Goal: Check status: Check status

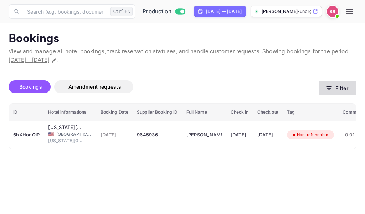
click at [329, 89] on icon "button" at bounding box center [329, 88] width 5 height 4
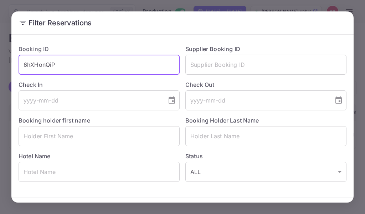
drag, startPoint x: 55, startPoint y: 64, endPoint x: 25, endPoint y: 67, distance: 30.5
click at [25, 67] on input "6hXHonQiP" at bounding box center [99, 65] width 161 height 20
paste input "mf2_ypcLe"
click at [22, 66] on input "mf2_ypcLe" at bounding box center [99, 65] width 161 height 20
click at [66, 65] on input "mf2_ypcLe" at bounding box center [99, 65] width 161 height 20
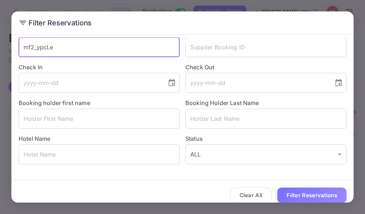
scroll to position [25, 0]
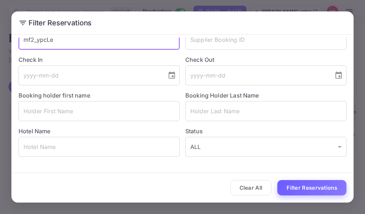
type input "mf2_ypcLe"
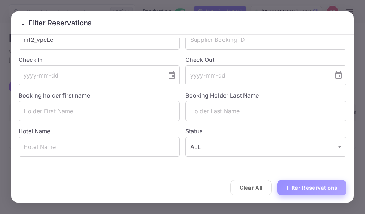
click at [313, 186] on button "Filter Reservations" at bounding box center [311, 187] width 69 height 15
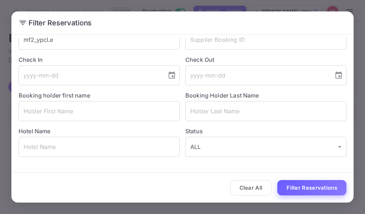
click at [312, 190] on button "Filter Reservations" at bounding box center [311, 187] width 69 height 15
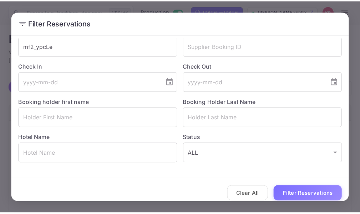
scroll to position [0, 0]
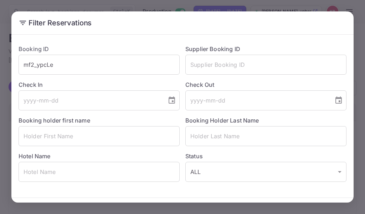
click at [285, 6] on div "Filter Reservations Booking ID mf2_ypcLe ​ Supplier Booking ID ​ Check In ​ Che…" at bounding box center [182, 107] width 365 height 214
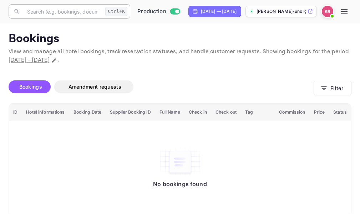
click at [30, 12] on input "text" at bounding box center [63, 11] width 80 height 14
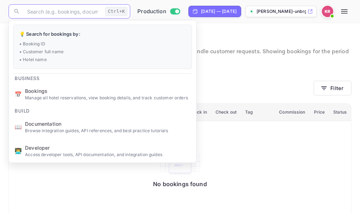
paste input "mf2_ypcLe"
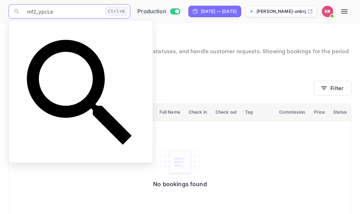
click at [26, 11] on input "mf2_ypcLe" at bounding box center [63, 11] width 80 height 14
click at [60, 12] on input "mf2_ypcLe" at bounding box center [63, 11] width 80 height 14
type input "mf2_ypcLe"
click at [216, 86] on div "Bookings Amendment requests" at bounding box center [161, 86] width 305 height 13
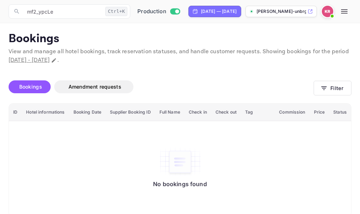
scroll to position [11, 0]
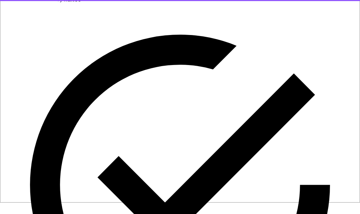
type input "[EMAIL_ADDRESS][DOMAIN_NAME]"
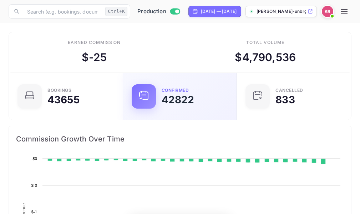
scroll to position [111, 162]
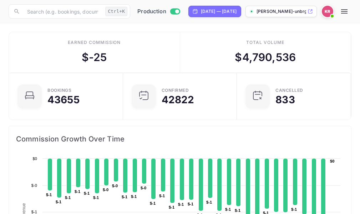
click at [348, 14] on icon "button" at bounding box center [344, 11] width 9 height 9
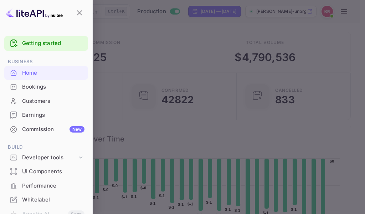
click at [41, 87] on div "Bookings" at bounding box center [53, 87] width 62 height 8
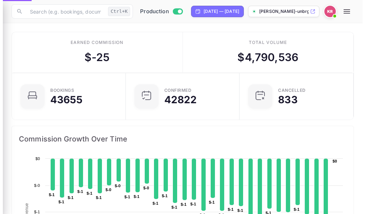
scroll to position [6, 6]
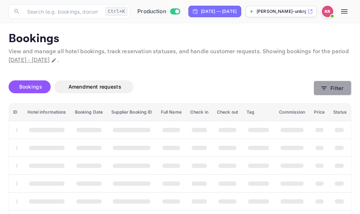
click at [323, 87] on icon "button" at bounding box center [323, 87] width 7 height 7
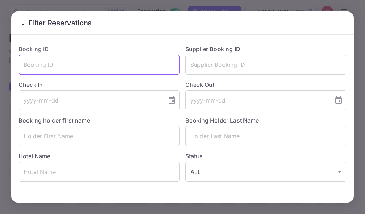
click at [24, 65] on input "text" at bounding box center [99, 65] width 161 height 20
paste input "mf2_ypcLe"
click at [22, 65] on input "mf2_ypcLe" at bounding box center [99, 65] width 161 height 20
click at [56, 67] on input "mf2_ypcLe" at bounding box center [99, 65] width 161 height 20
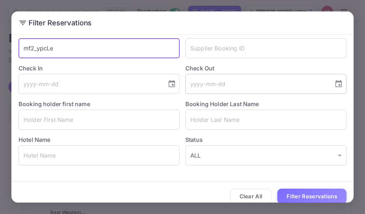
scroll to position [25, 0]
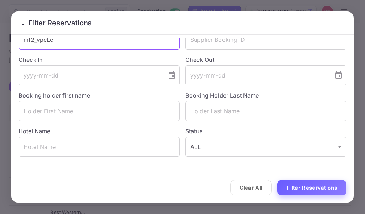
type input "mf2_ypcLe"
click at [308, 187] on button "Filter Reservations" at bounding box center [311, 187] width 69 height 15
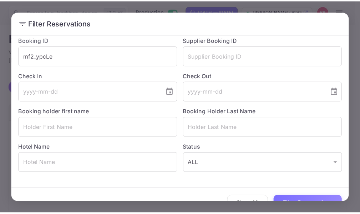
scroll to position [0, 0]
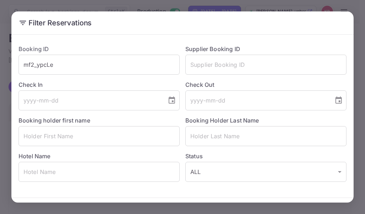
click at [293, 1] on div "Filter Reservations Booking ID mf2_ypcLe ​ Supplier Booking ID ​ Check In ​ Che…" at bounding box center [182, 107] width 365 height 214
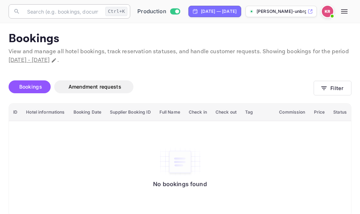
click at [26, 15] on input "text" at bounding box center [63, 11] width 80 height 14
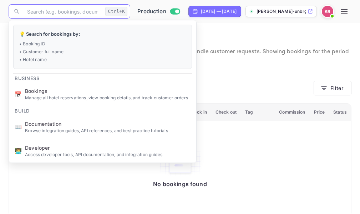
paste input "mf2_ypcLe"
type input "mf2_ypcLe"
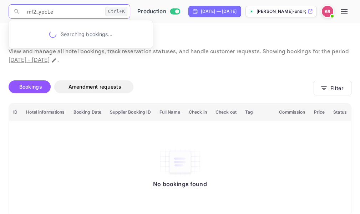
click at [27, 11] on input "mf2_ypcLe" at bounding box center [63, 11] width 80 height 14
